Goal: Find specific page/section: Find specific page/section

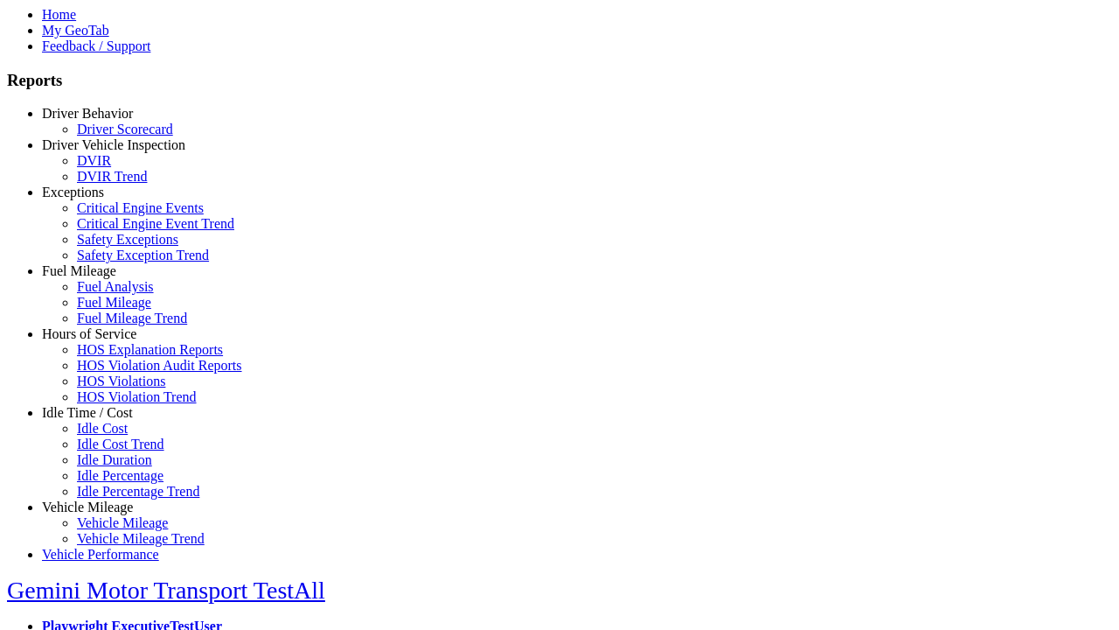
click at [101, 341] on link "Hours of Service" at bounding box center [89, 333] width 94 height 15
click at [114, 357] on link "HOS Explanation Reports" at bounding box center [150, 349] width 146 height 15
